Goal: Task Accomplishment & Management: Use online tool/utility

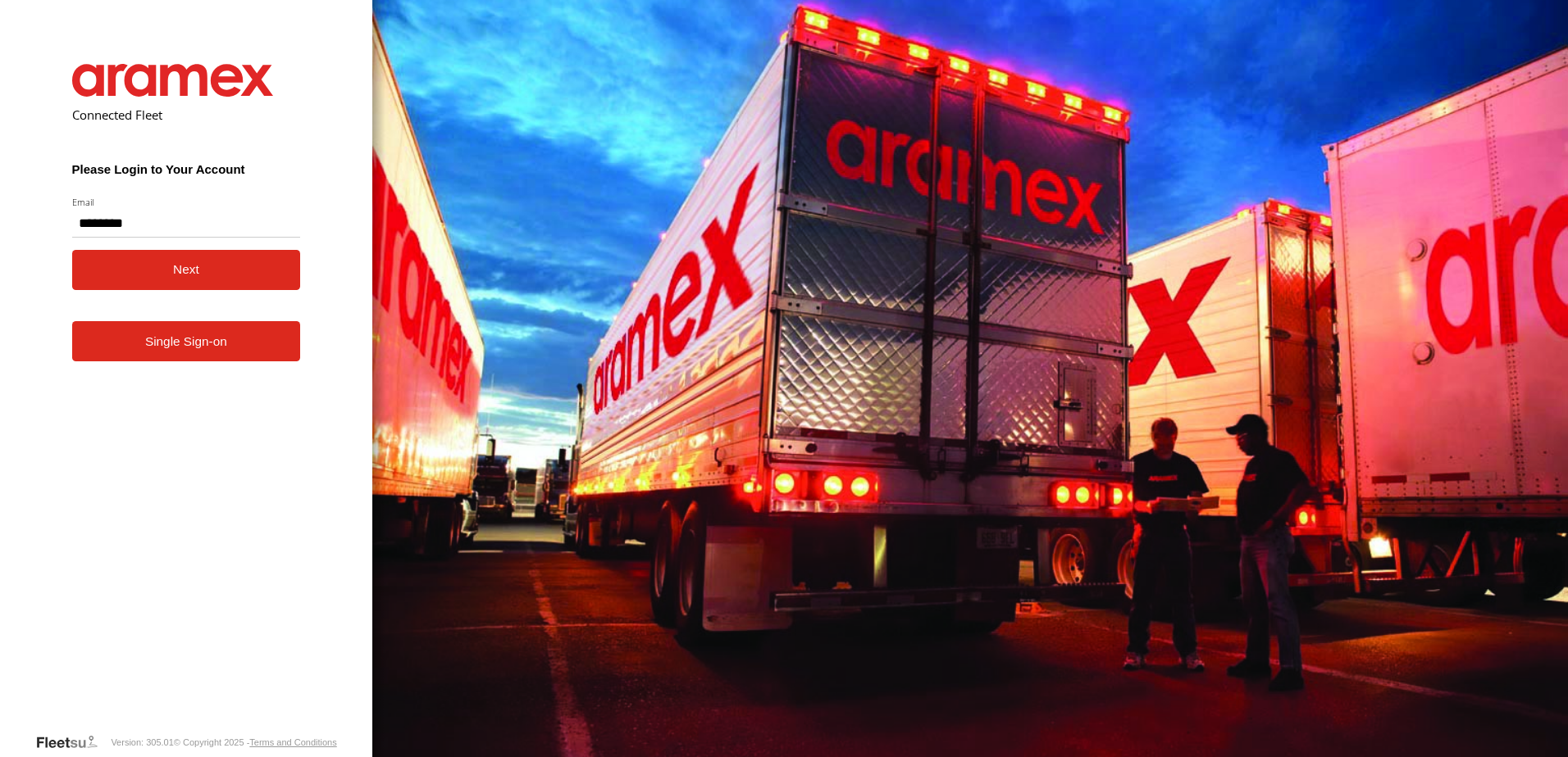
type input "**********"
click at [161, 282] on button "Next" at bounding box center [186, 270] width 228 height 40
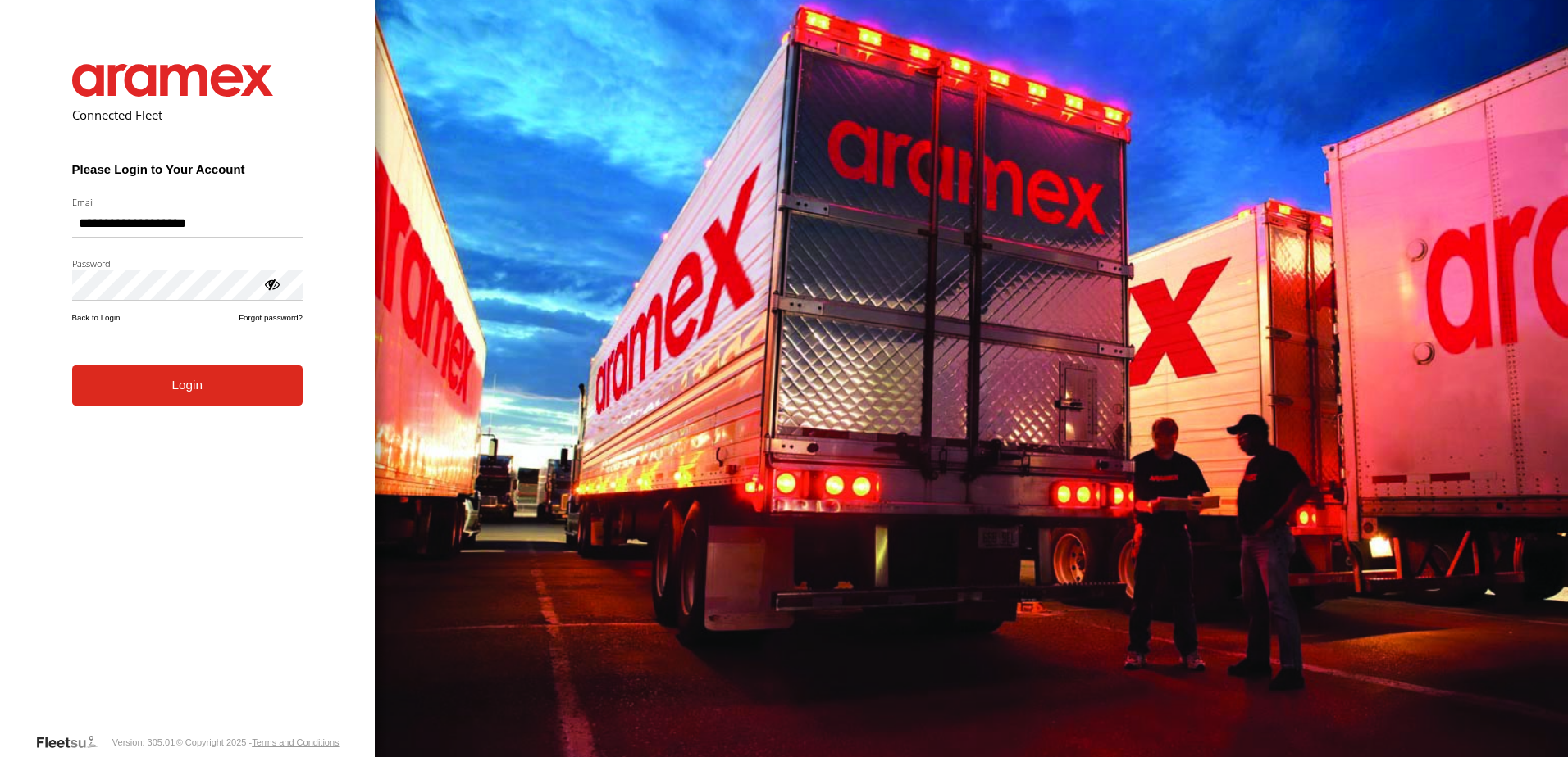
click at [175, 393] on button "Login" at bounding box center [187, 385] width 230 height 40
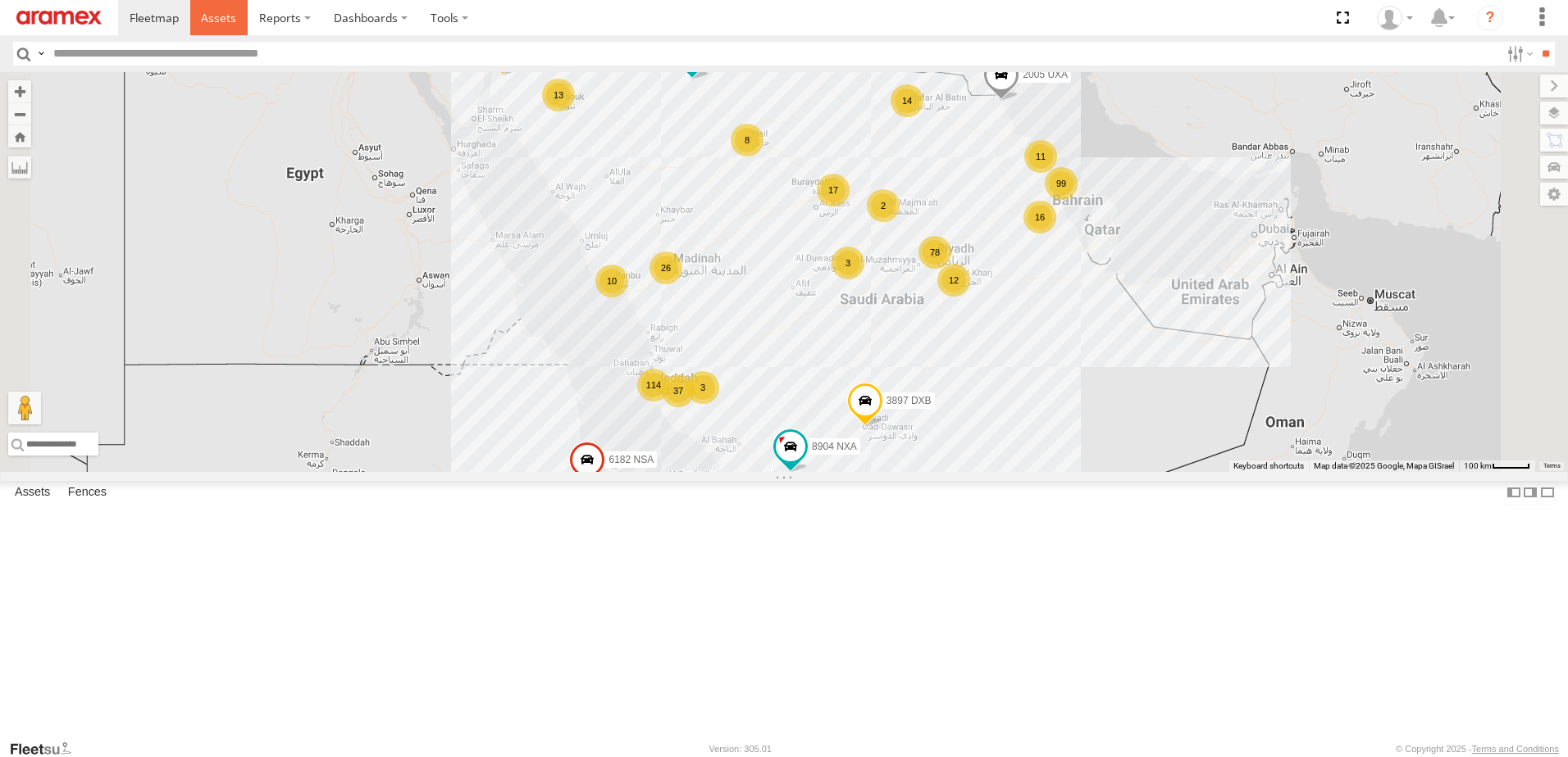
drag, startPoint x: 218, startPoint y: 11, endPoint x: 213, endPoint y: 26, distance: 15.8
click at [218, 11] on span at bounding box center [218, 17] width 35 height 16
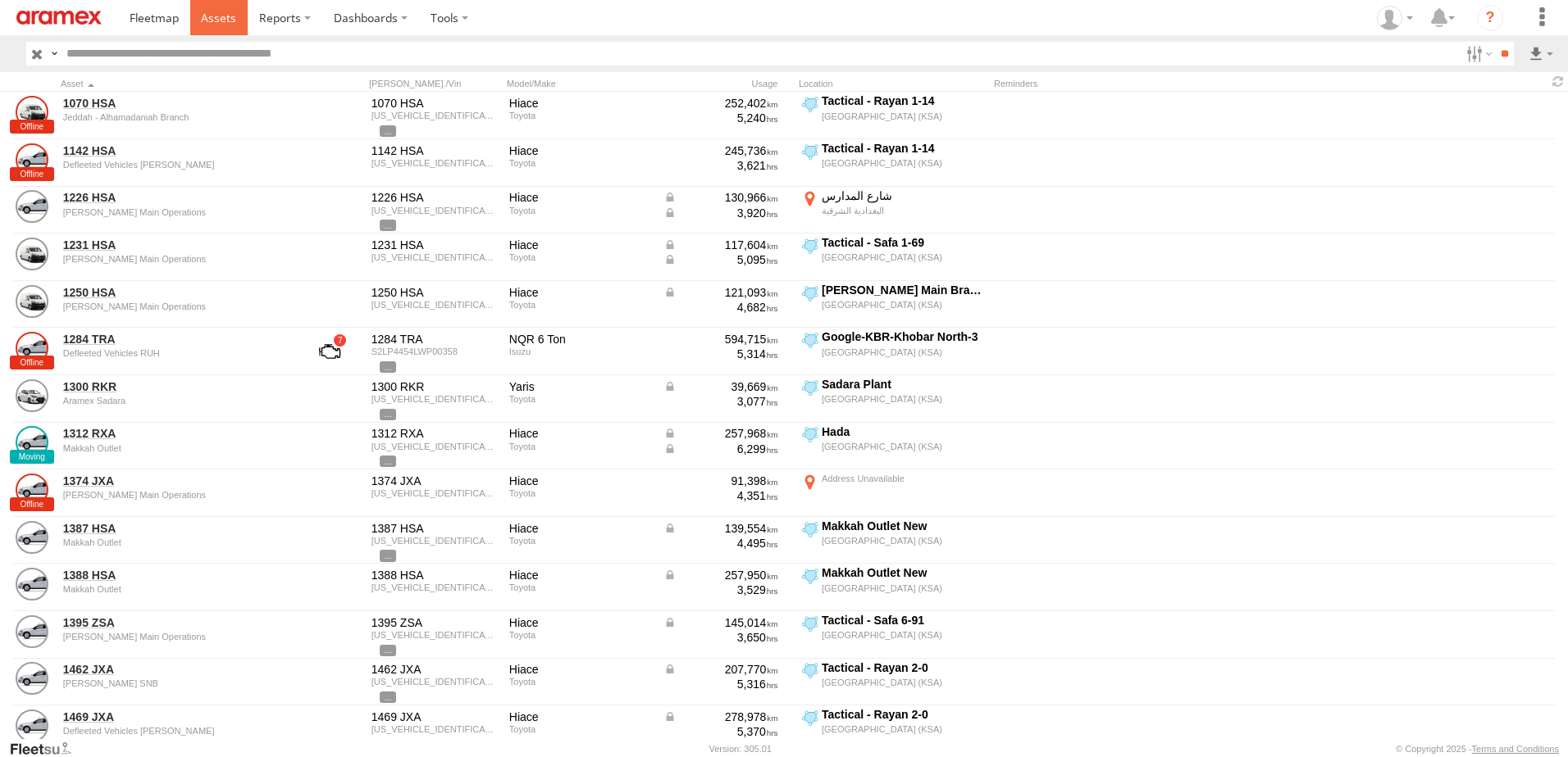
click at [218, 24] on span at bounding box center [218, 17] width 35 height 16
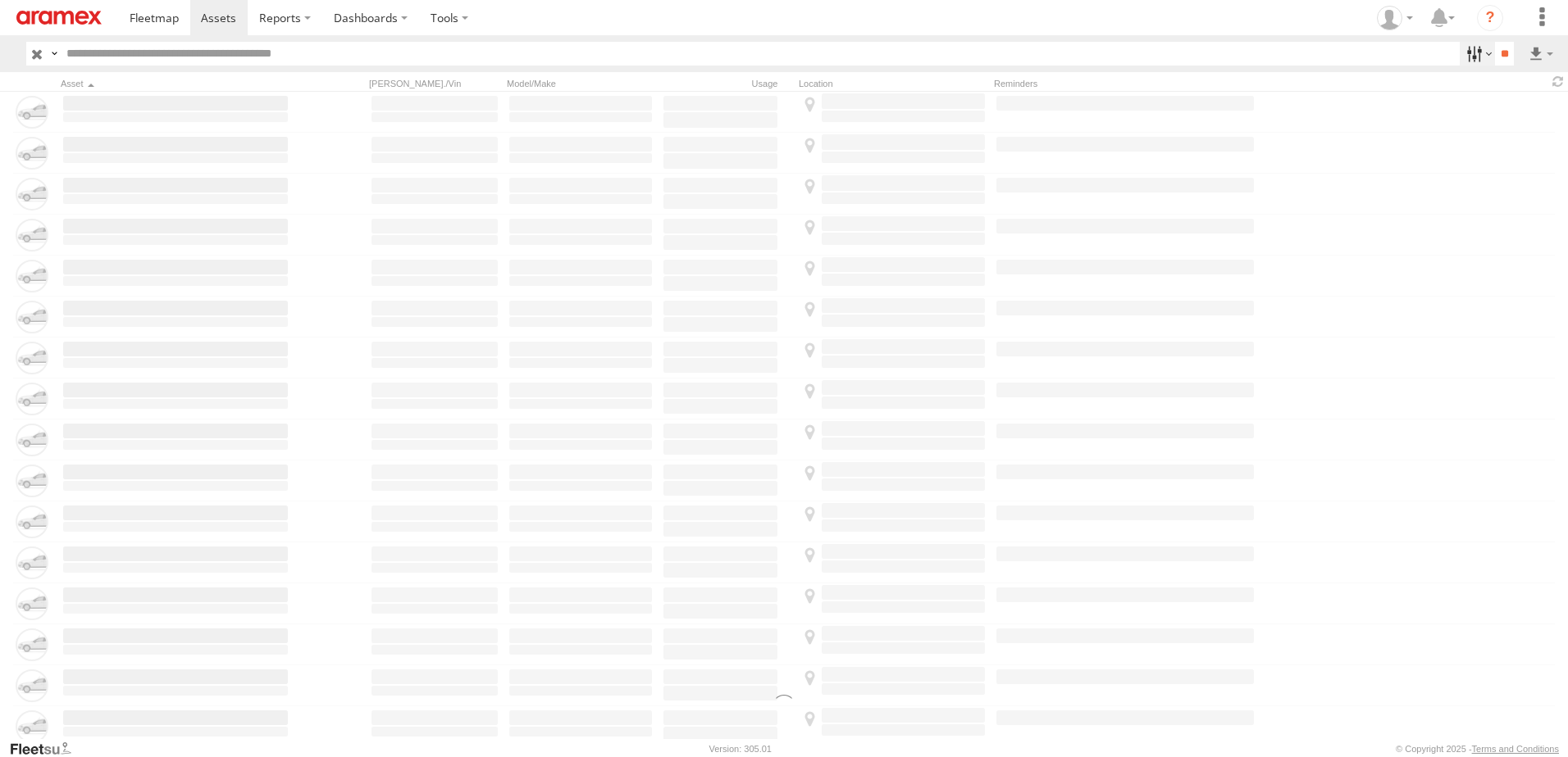
click at [1459, 53] on label at bounding box center [1477, 53] width 35 height 24
click at [0, 0] on span "Online" at bounding box center [0, 0] width 0 height 0
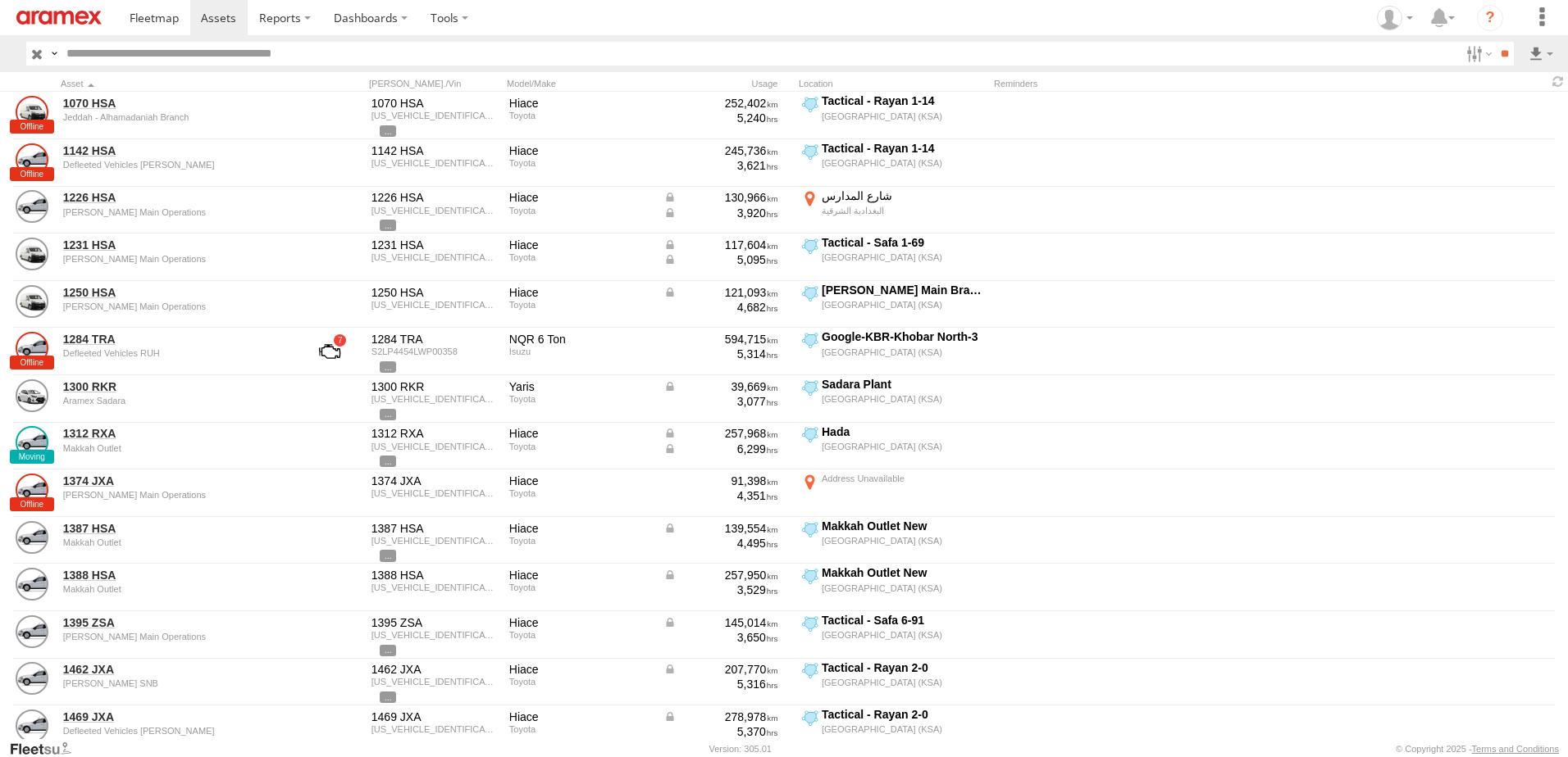
click at [0, 0] on span "Online" at bounding box center [0, 0] width 0 height 0
click at [0, 0] on span "Review" at bounding box center [0, 0] width 0 height 0
click at [0, 0] on span "Investigate" at bounding box center [0, 0] width 0 height 0
click at [0, 0] on span "Offline" at bounding box center [0, 0] width 0 height 0
click at [0, 0] on span "Disabled" at bounding box center [0, 0] width 0 height 0
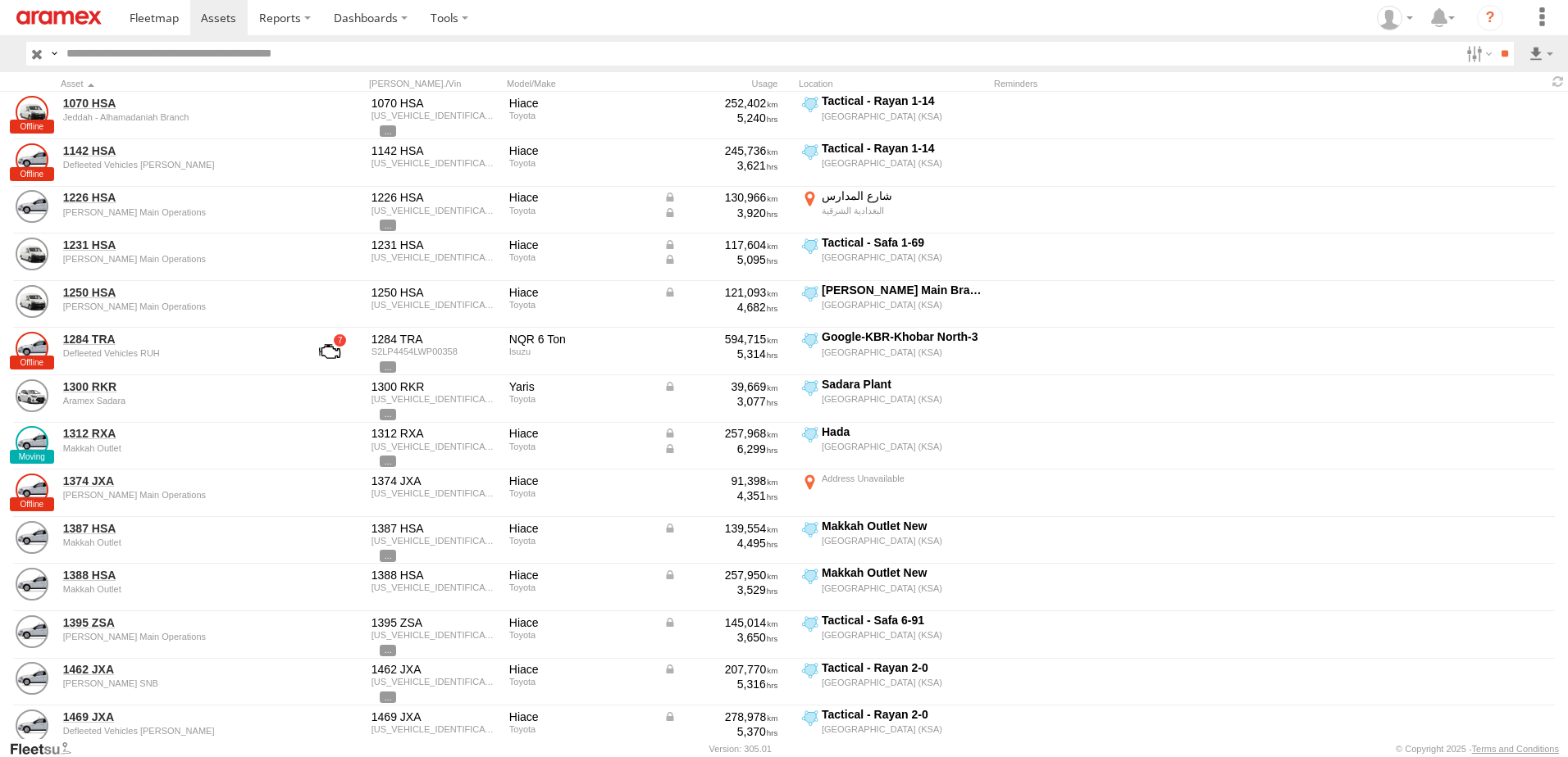
drag, startPoint x: 1413, startPoint y: 206, endPoint x: 1413, endPoint y: 190, distance: 16.0
click at [0, 0] on span "Not Deployed" at bounding box center [0, 0] width 0 height 0
click at [0, 0] on span "Disabled" at bounding box center [0, 0] width 0 height 0
click at [0, 0] on span "RUH - [GEOGRAPHIC_DATA]" at bounding box center [0, 0] width 0 height 0
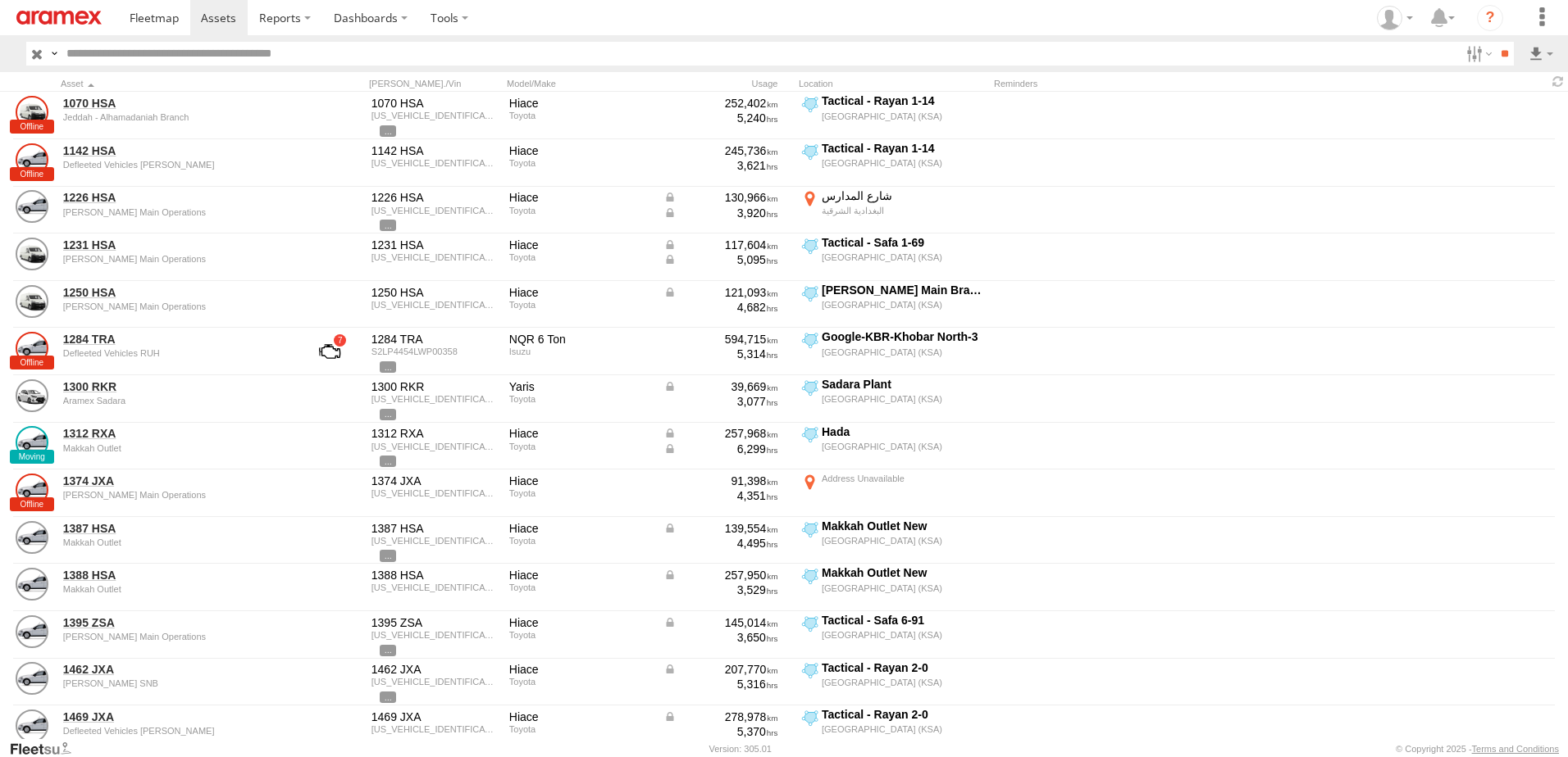
click at [0, 0] on span "[PERSON_NAME]" at bounding box center [0, 0] width 0 height 0
click at [0, 0] on span "Defleeted Vehicles RUH" at bounding box center [0, 0] width 0 height 0
click at [1495, 64] on input "**" at bounding box center [1504, 53] width 19 height 24
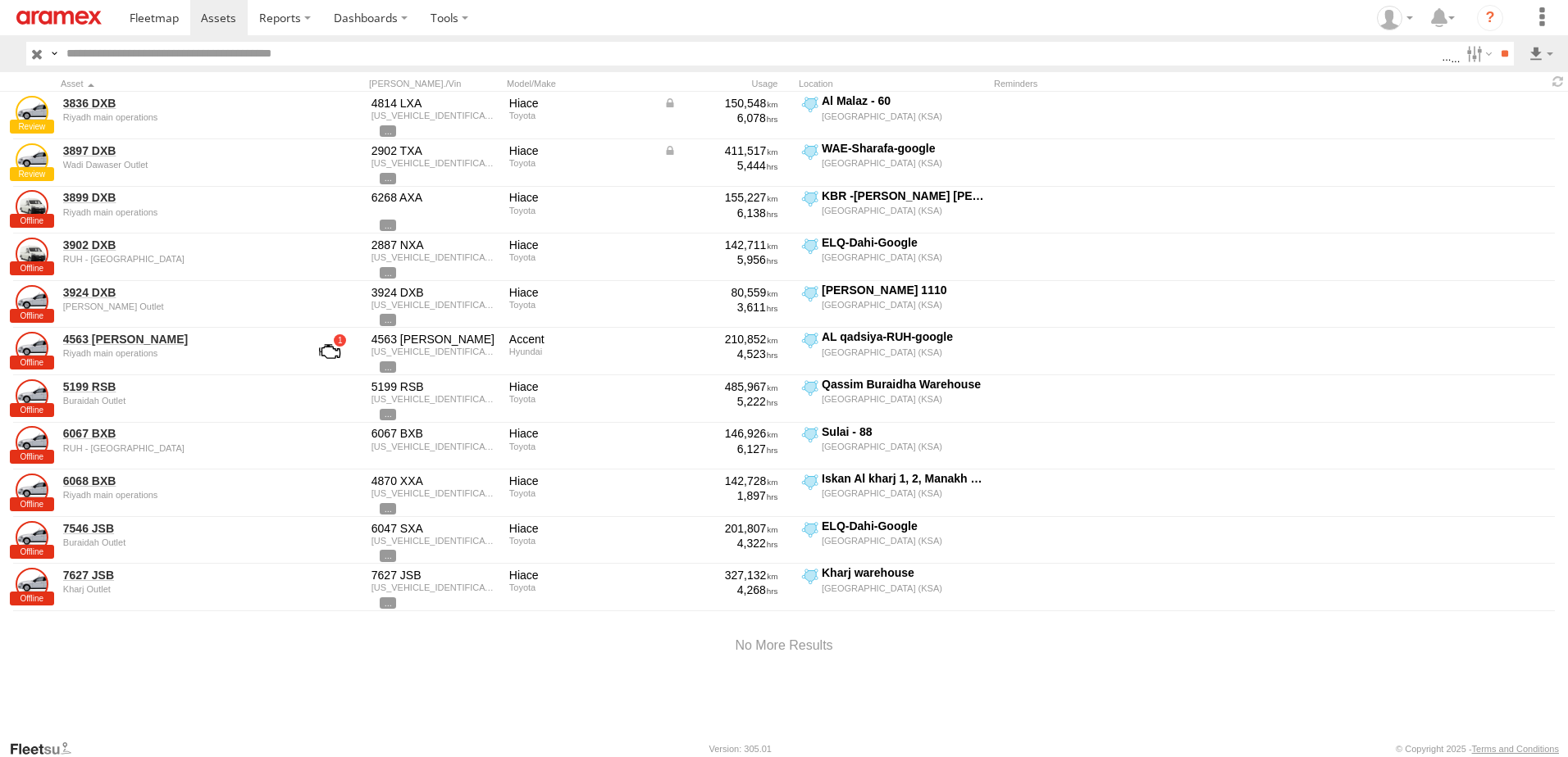
click at [274, 672] on div at bounding box center [784, 646] width 1568 height 70
click at [1529, 111] on label at bounding box center [1497, 113] width 100 height 25
click at [0, 0] on button "Export" at bounding box center [0, 0] width 0 height 0
click at [0, 0] on label at bounding box center [0, 0] width 0 height 0
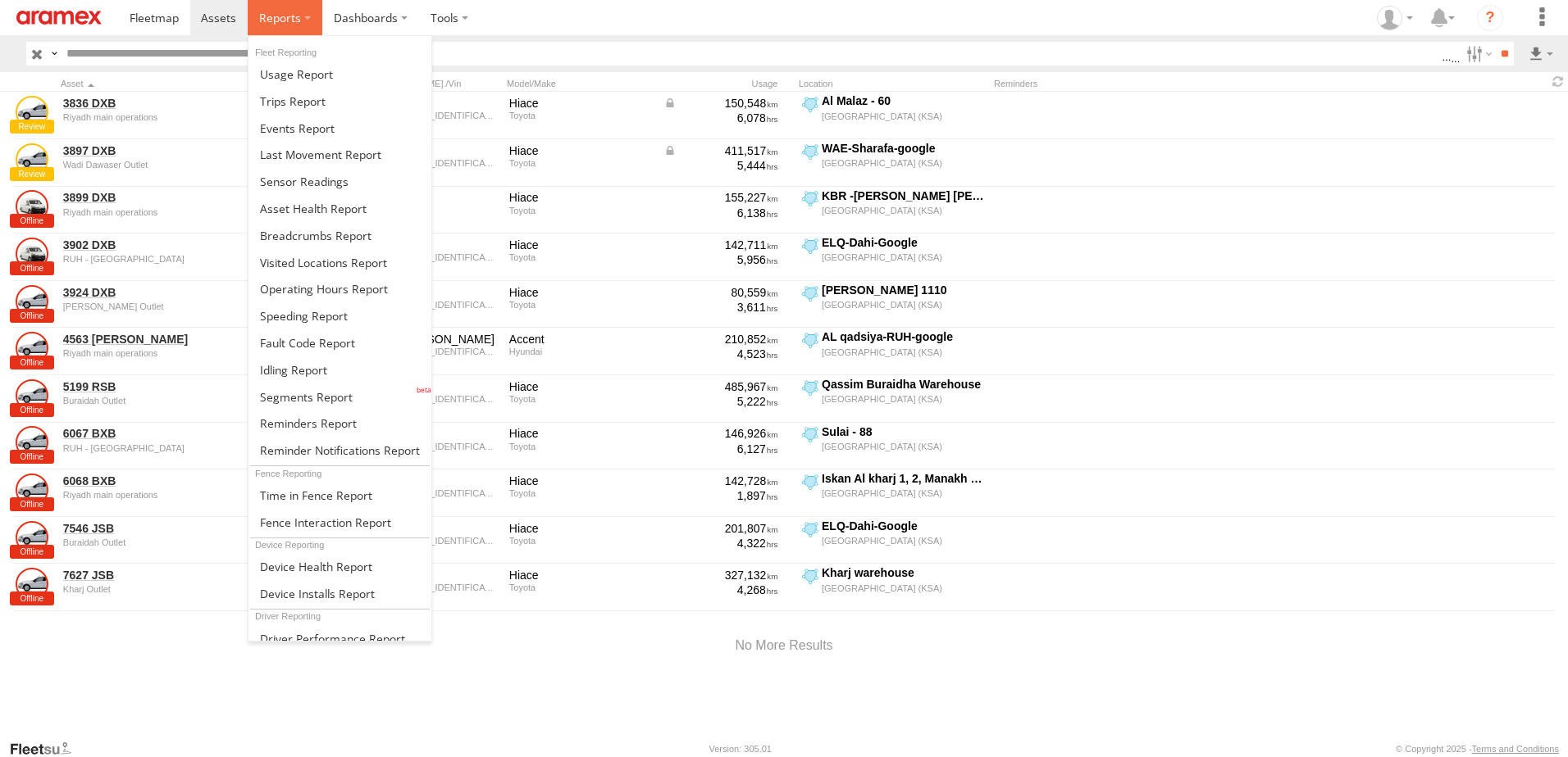
click at [267, 20] on span at bounding box center [280, 17] width 42 height 16
click at [284, 373] on span at bounding box center [293, 369] width 67 height 16
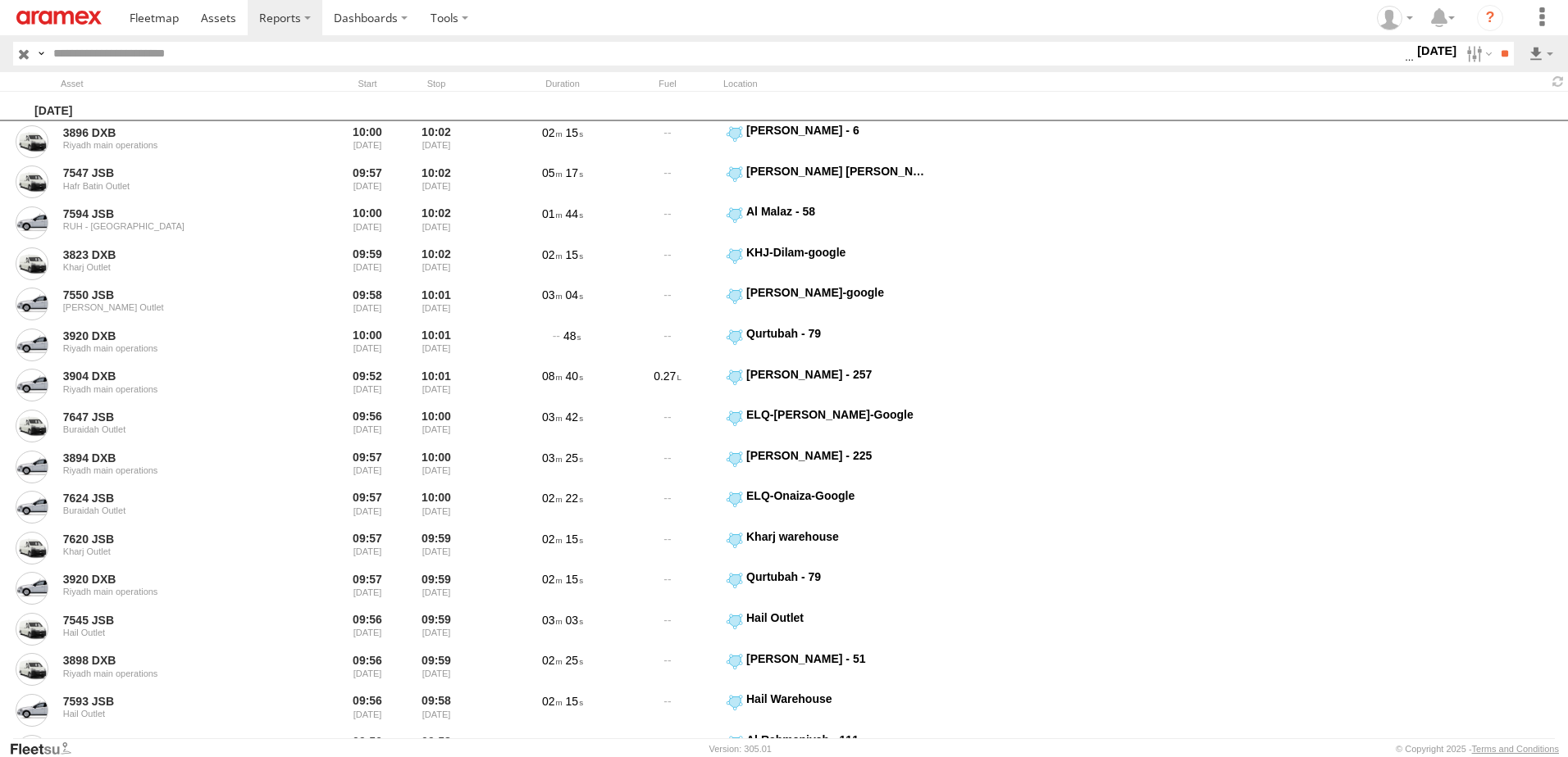
click at [1414, 56] on label "[DATE]" at bounding box center [1436, 51] width 46 height 18
click at [0, 0] on label at bounding box center [0, 0] width 0 height 0
click at [0, 0] on span "> 10min" at bounding box center [0, 0] width 0 height 0
click at [1502, 61] on input "**" at bounding box center [1504, 53] width 19 height 24
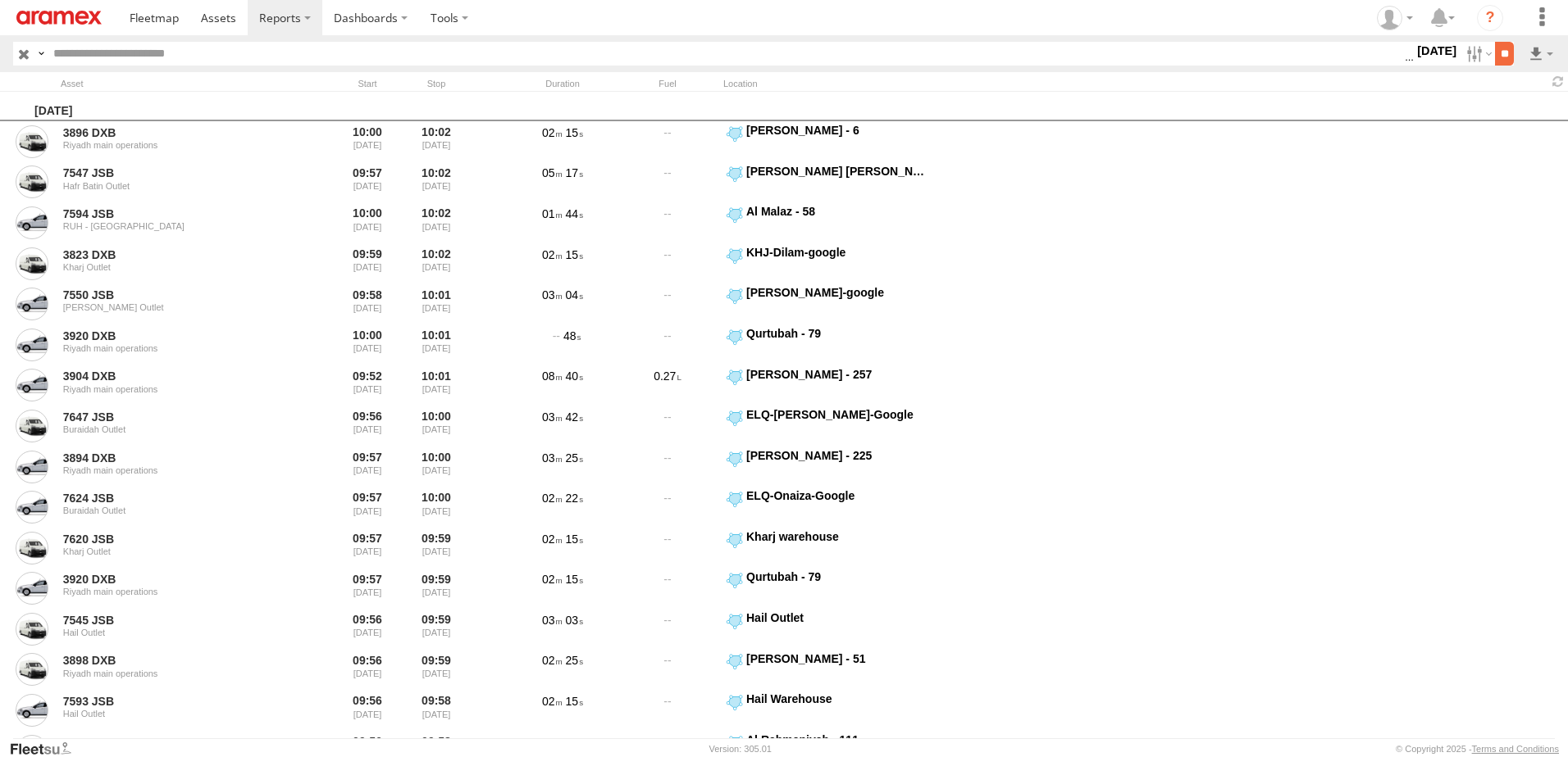
scroll to position [0, 0]
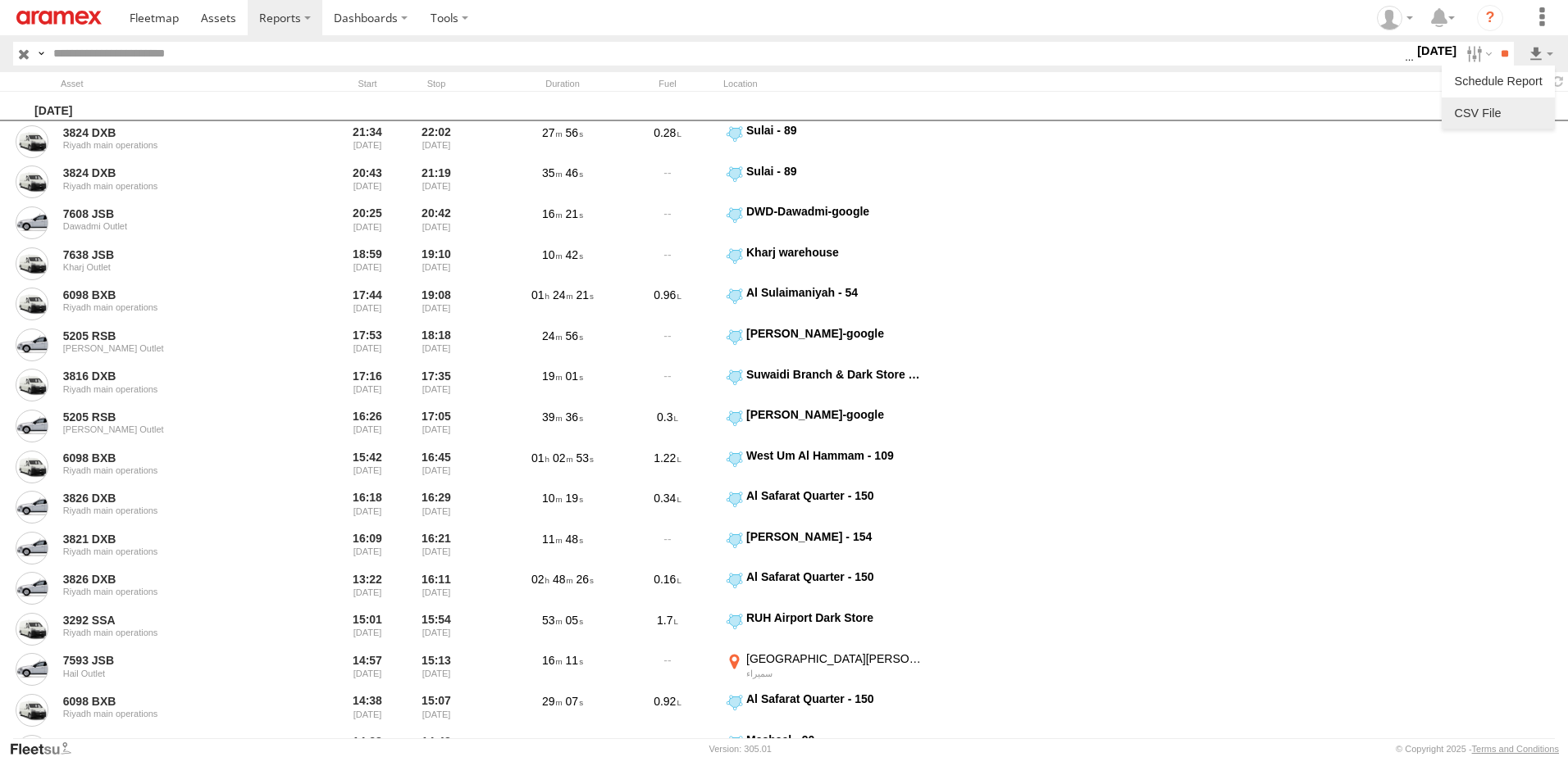
click at [1528, 125] on li at bounding box center [1498, 113] width 113 height 32
click at [1524, 117] on link at bounding box center [1497, 113] width 100 height 25
